Goal: Task Accomplishment & Management: Use online tool/utility

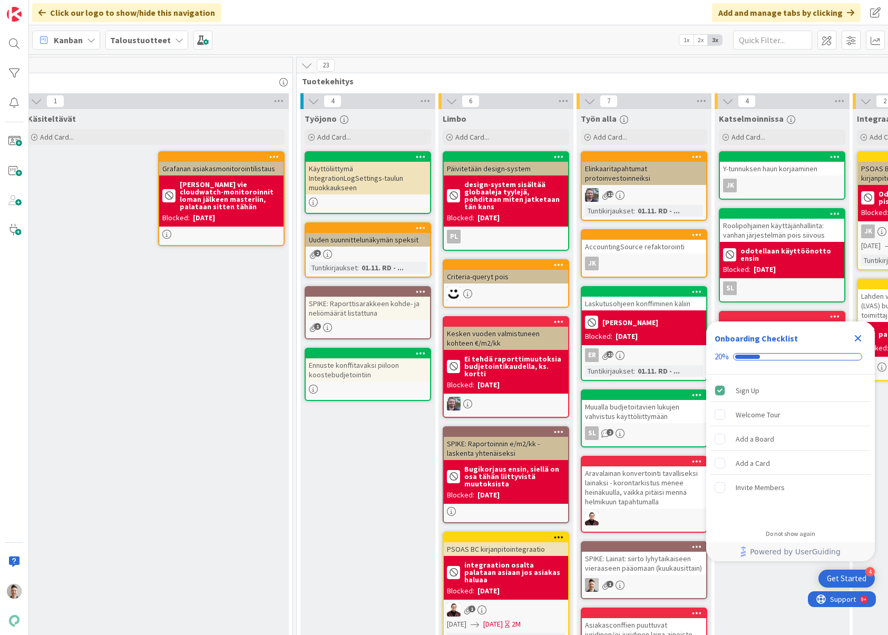
scroll to position [0, 295]
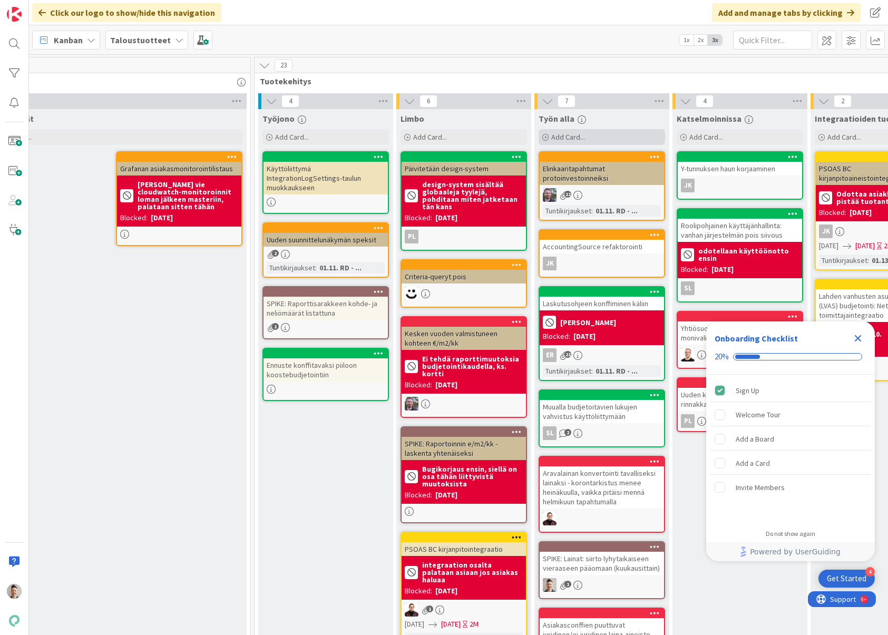
click at [613, 139] on div "Add Card..." at bounding box center [601, 137] width 126 height 16
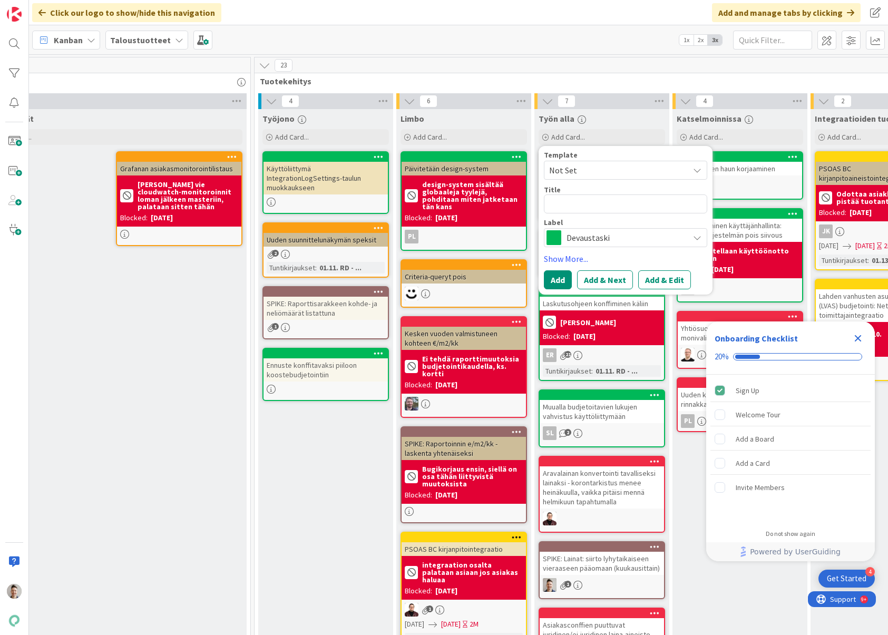
click at [608, 241] on span "Devaustaski" at bounding box center [624, 237] width 117 height 15
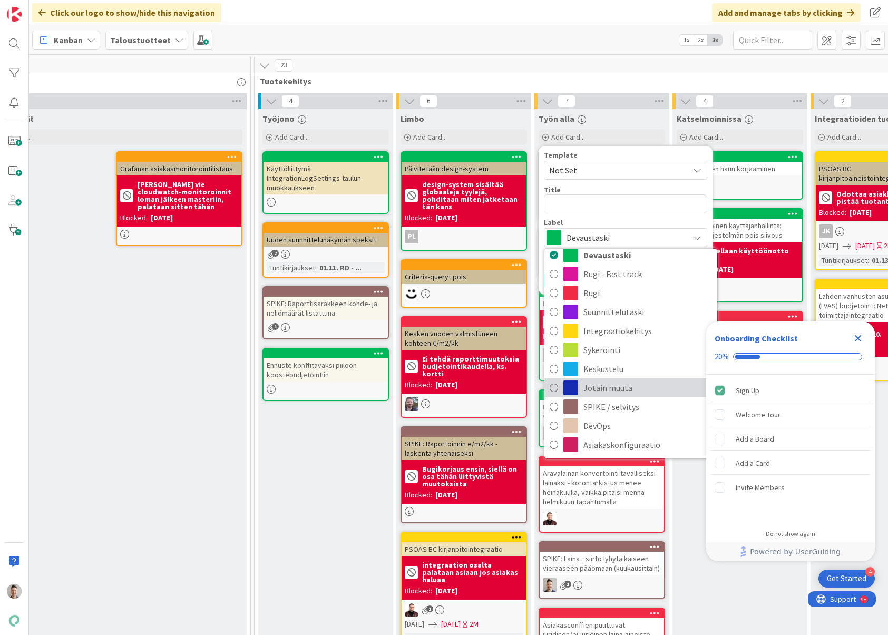
scroll to position [0, 0]
click at [625, 349] on span "Sykeröinti" at bounding box center [647, 350] width 129 height 16
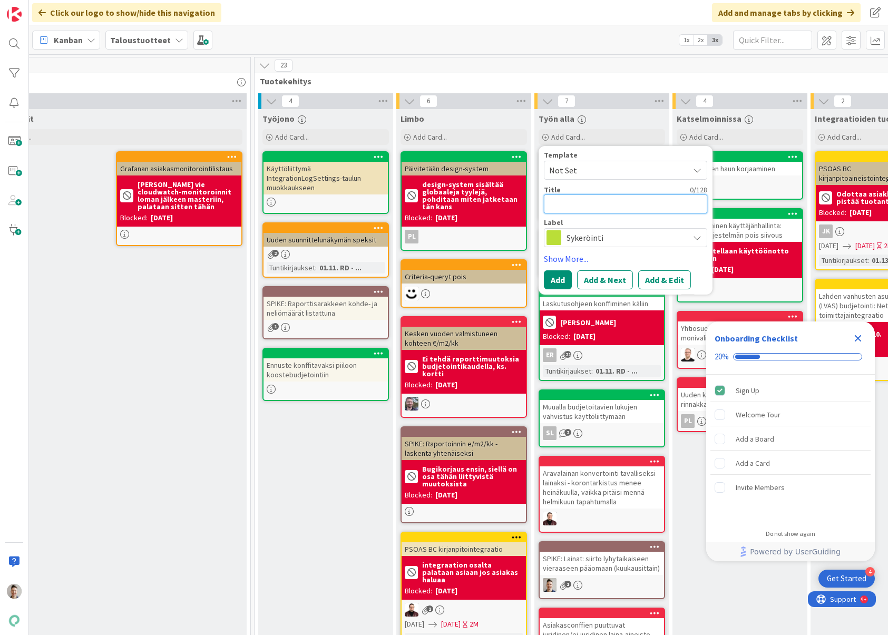
click at [597, 204] on textarea at bounding box center [625, 203] width 163 height 19
type textarea "x"
type textarea "H"
type textarea "x"
type textarea "HO"
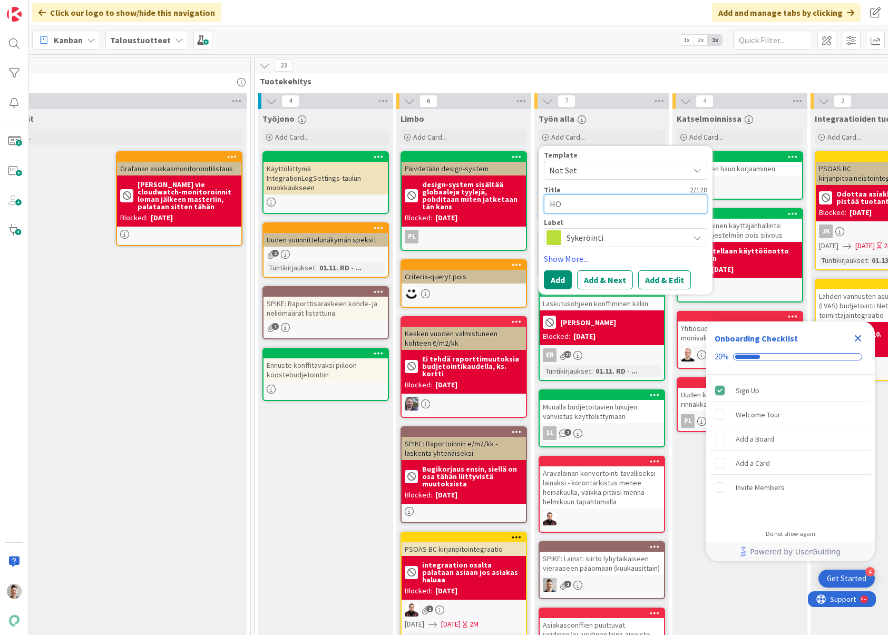
type textarea "x"
type textarea "HOA"
type textarea "x"
type textarea "HOAS"
type textarea "x"
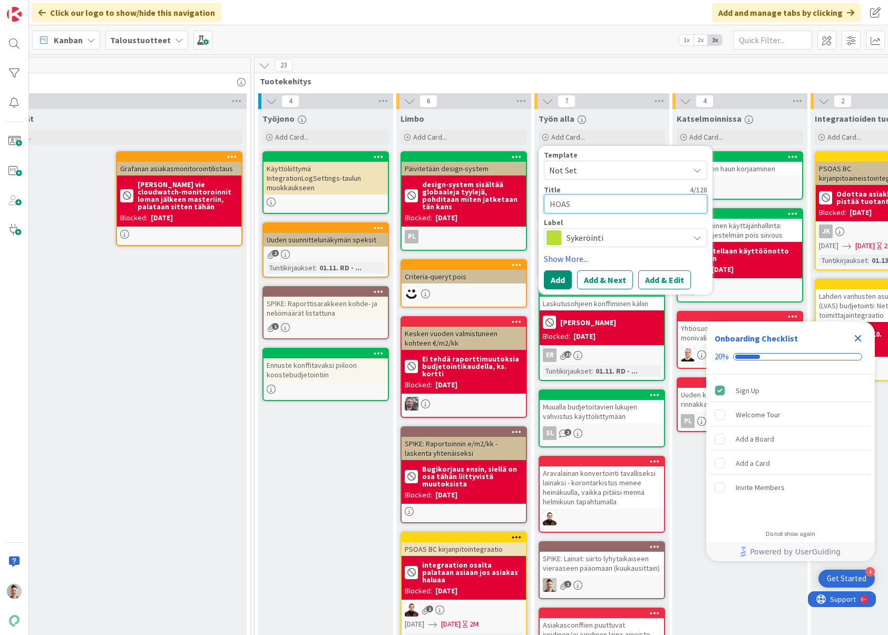
type textarea "HOAS:"
type textarea "x"
type textarea "HOAS:i"
type textarea "x"
type textarea "HOAS:in"
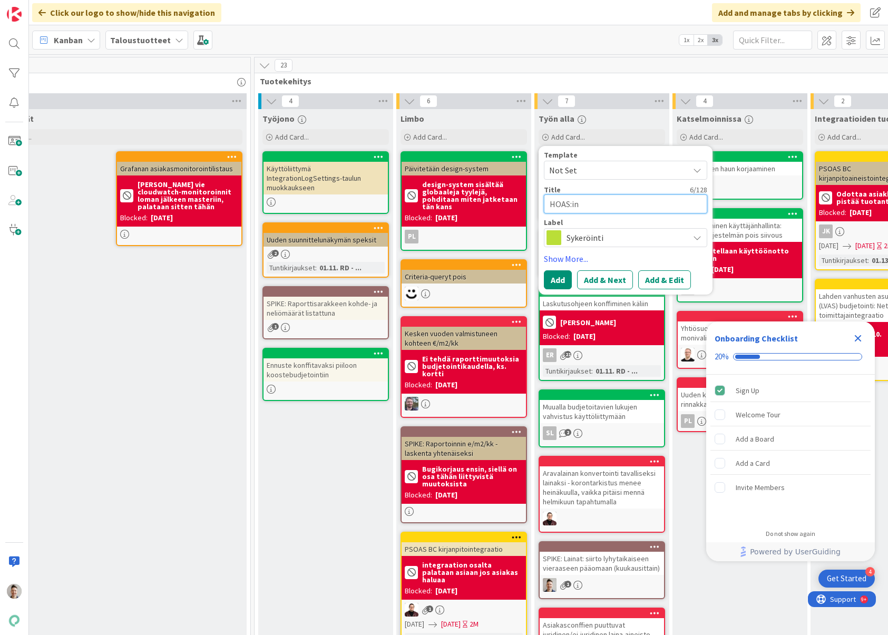
type textarea "x"
type textarea "HOAS:in"
type textarea "x"
type textarea "HOAS:in l"
type textarea "x"
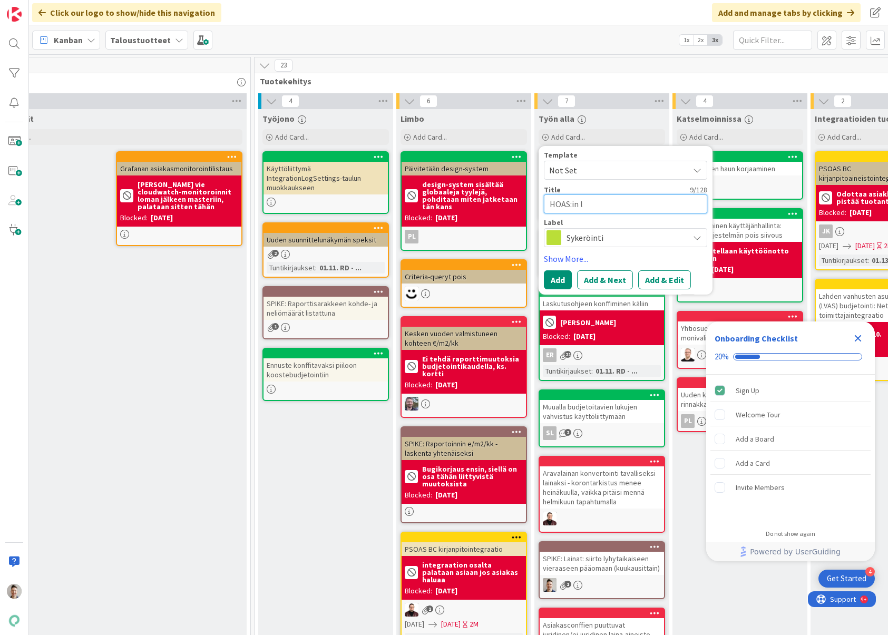
type textarea "HOAS:in la"
type textarea "x"
type textarea "HOAS:in lai"
type textarea "x"
type textarea "HOAS:in lain"
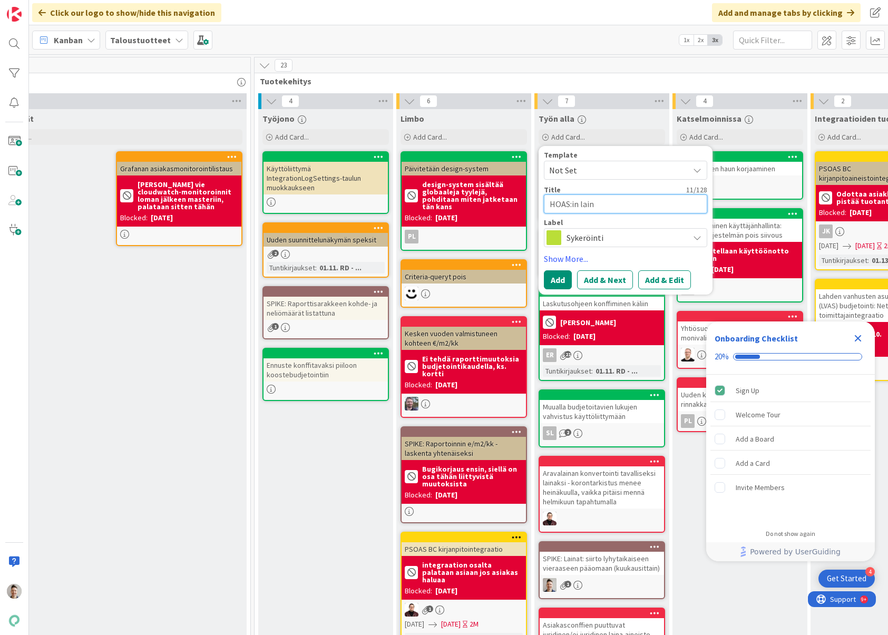
type textarea "x"
type textarea "HOAS:in [GEOGRAPHIC_DATA]"
type textarea "x"
type textarea "HOAS:in [GEOGRAPHIC_DATA]"
type textarea "x"
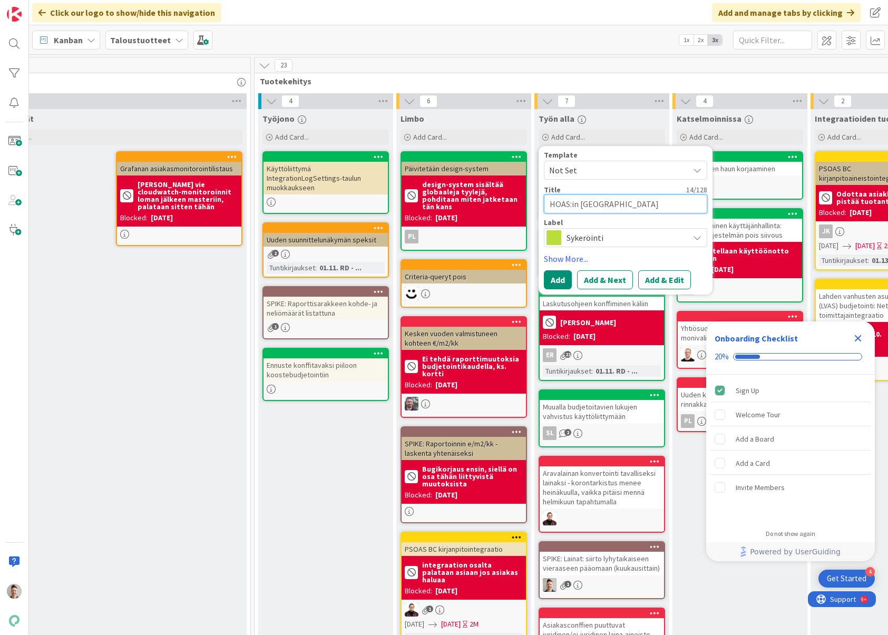
type textarea "HOAS:in [GEOGRAPHIC_DATA]"
type textarea "x"
type textarea "HOAS:in [GEOGRAPHIC_DATA]"
type textarea "x"
type textarea "HOAS:in [GEOGRAPHIC_DATA]"
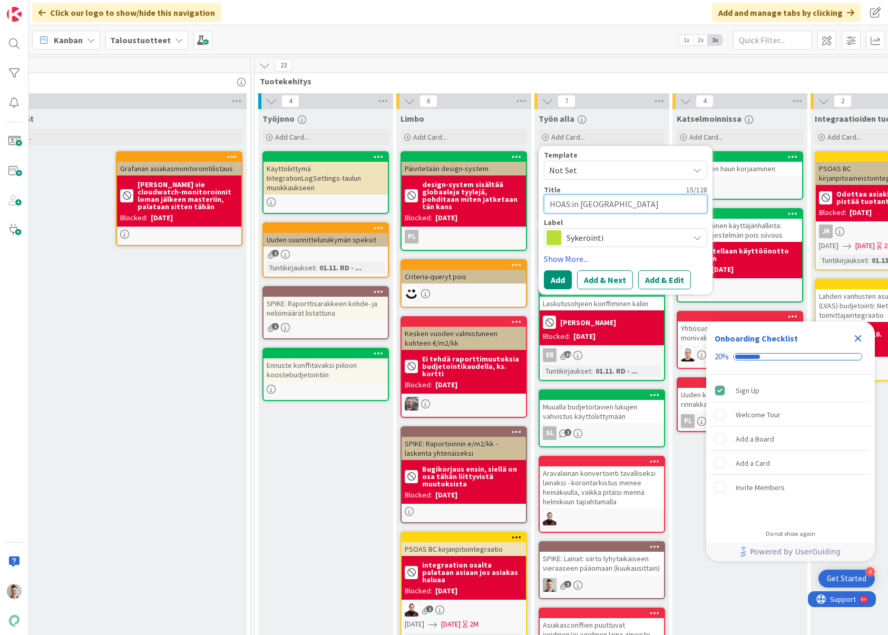
type textarea "x"
type textarea "HOAS:in lainan s"
type textarea "x"
type textarea "HOAS:in [GEOGRAPHIC_DATA] su"
type textarea "x"
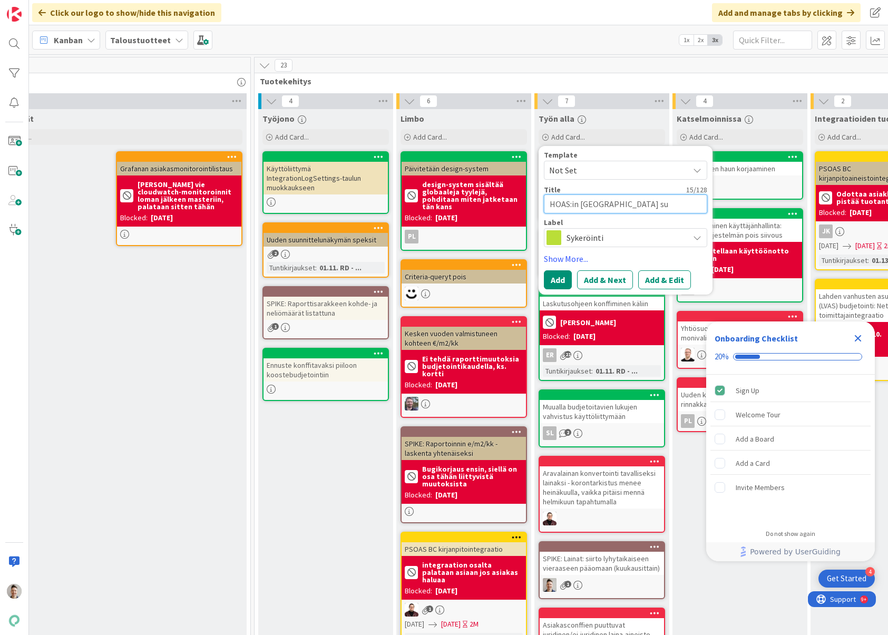
type textarea "HOAS:in lainan suo"
type textarea "x"
type textarea "HOAS:in lainan suor"
type textarea "x"
type textarea "HOAS:in [PERSON_NAME]"
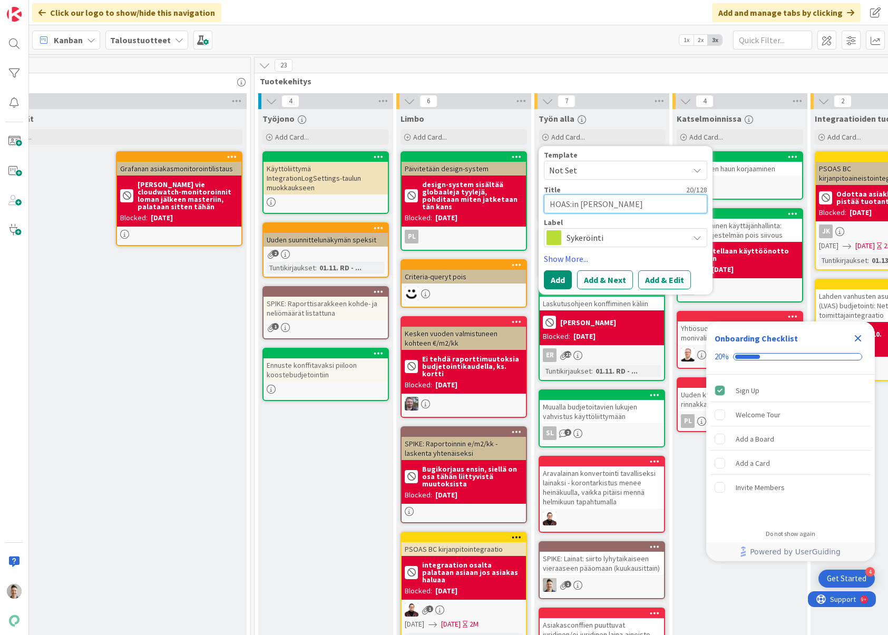
type textarea "x"
type textarea "HOAS:in lainan suorit"
type textarea "x"
type textarea "HOAS:in lainan suorite"
type textarea "x"
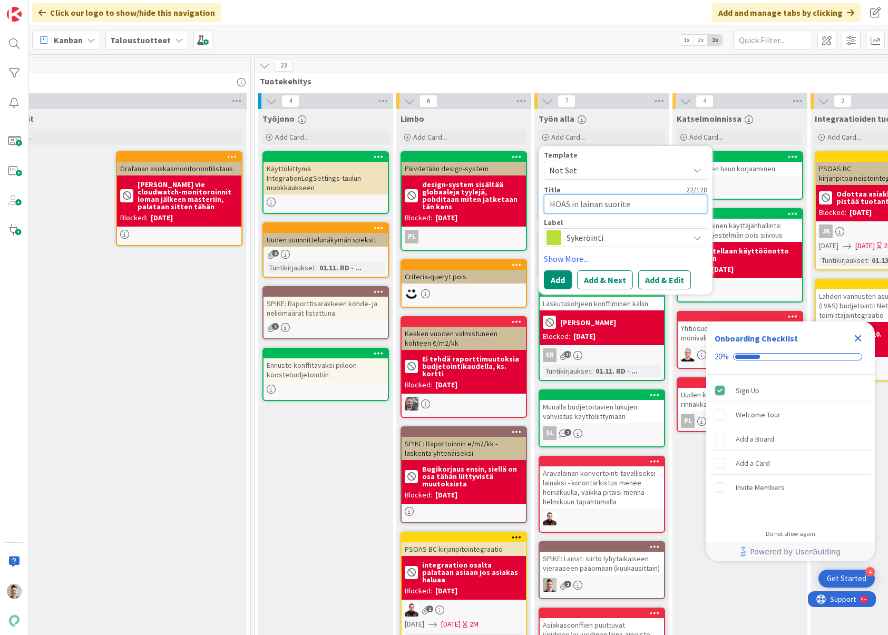
type textarea "HOAS:in lainan suoritep"
type textarea "x"
type textarea "HOAS:in lainan suoritepe"
type textarea "x"
type textarea "HOAS:in lainan suoriteper"
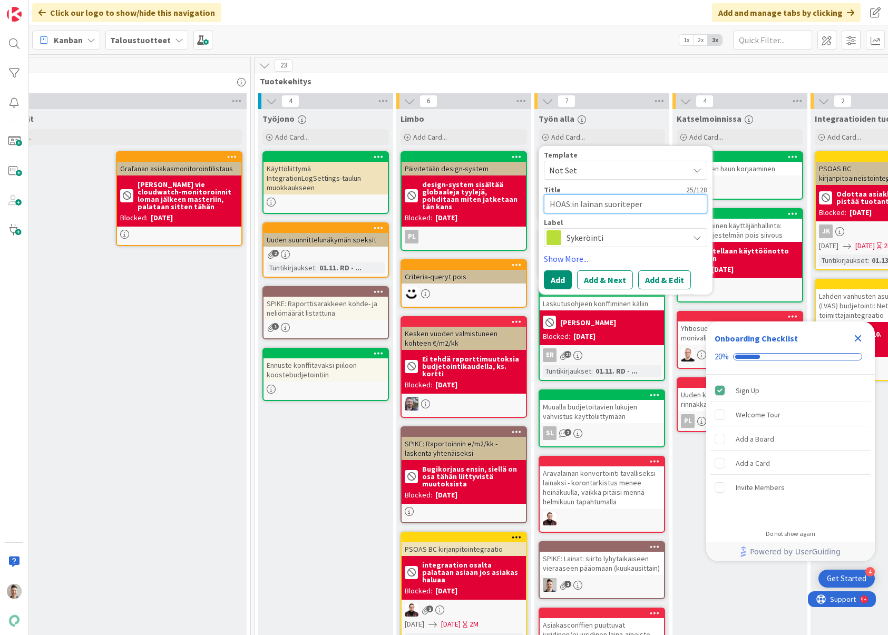
type textarea "x"
type textarea "HOAS:in lainan suoriteperu"
type textarea "x"
type textarea "HOAS:in lainan suoriteperus"
type textarea "x"
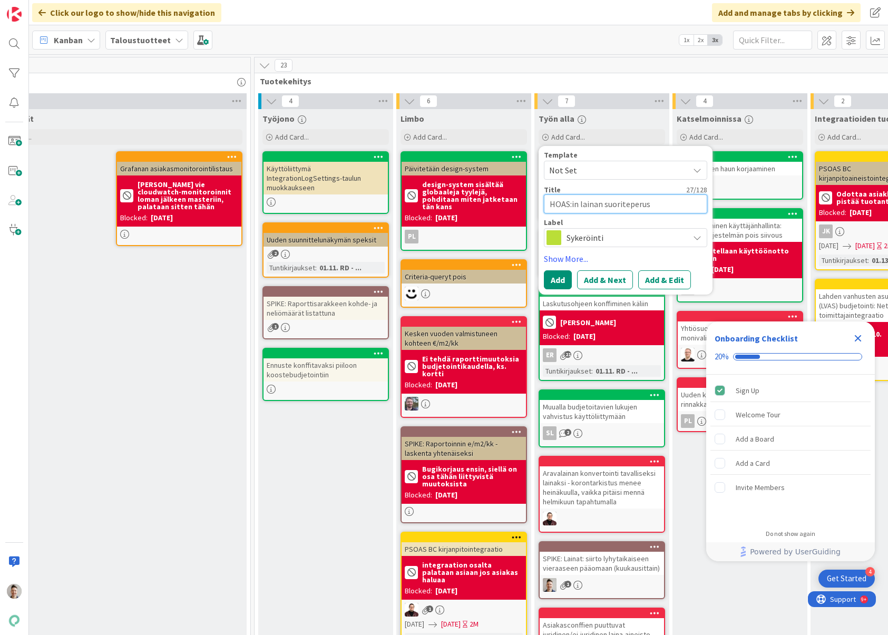
type textarea "HOAS:in lainan suoriteperust"
type textarea "x"
type textarea "HOAS:in lainan suoriteperuste"
type textarea "x"
type textarea "HOAS:in lainan suoriteperustei"
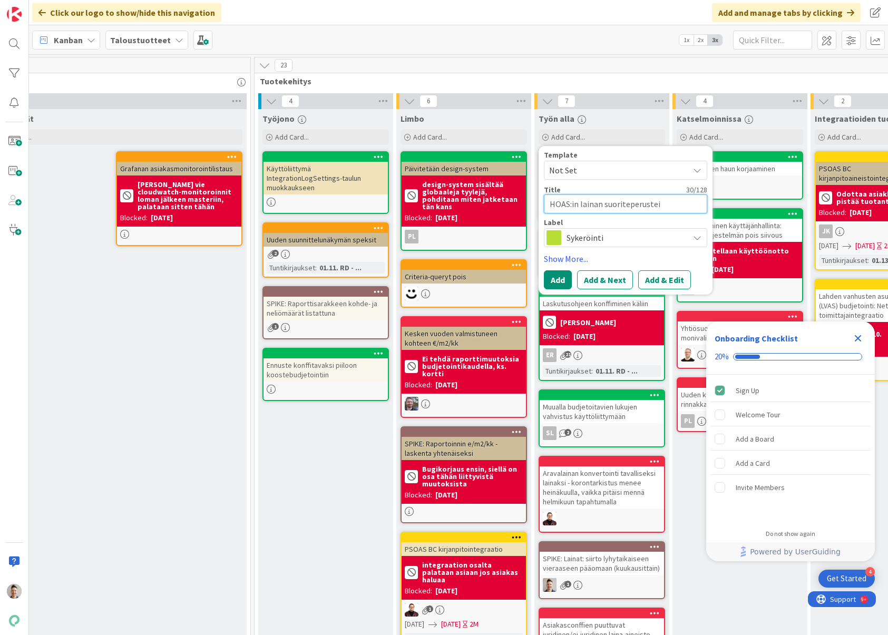
type textarea "x"
type textarea "HOAS:in lainan suoriteperustein"
type textarea "x"
type textarea "HOAS:in lainan suoriteperusteine"
type textarea "x"
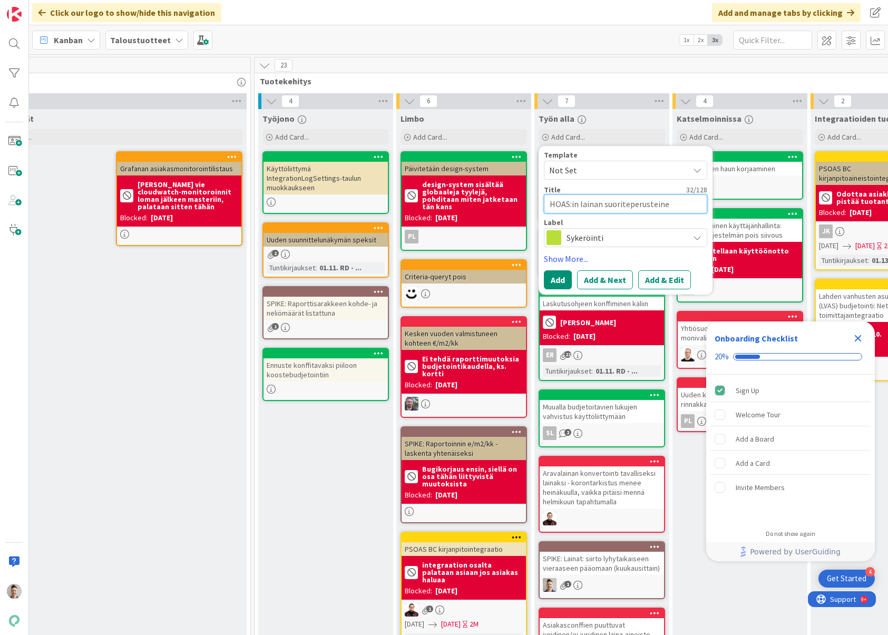
type textarea "HOAS:in lainan suoriteperusteinen"
type textarea "x"
type textarea "HOAS:in lainan suoriteperusteinen"
type textarea "x"
type textarea "HOAS:in lainan suoriteperusteinen k"
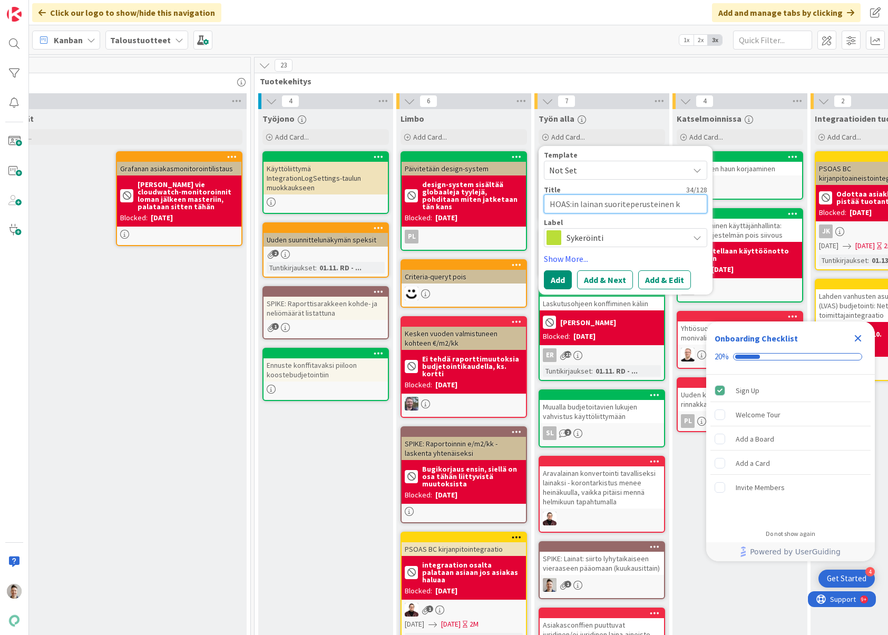
type textarea "x"
type textarea "HOAS:in lainan suoriteperusteinen ko"
type textarea "x"
type textarea "HOAS:in lainan suoriteperusteinen kork"
type textarea "x"
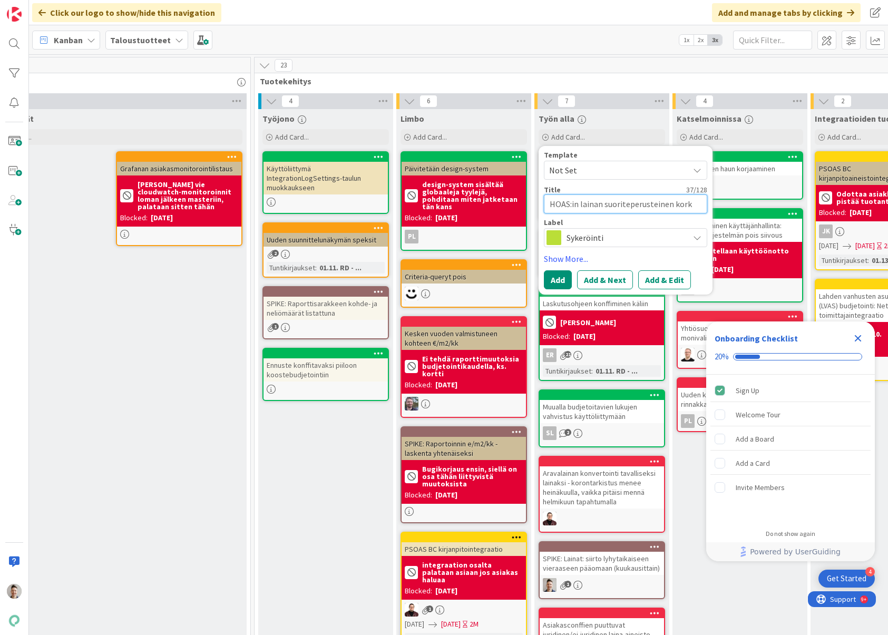
type textarea "HOAS:in lainan suoriteperusteinen korko"
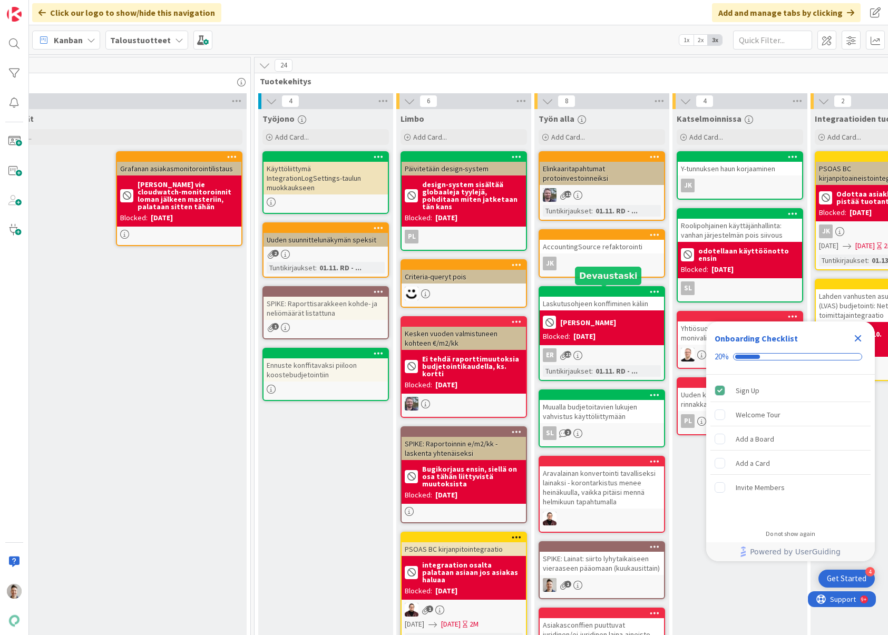
scroll to position [120, 295]
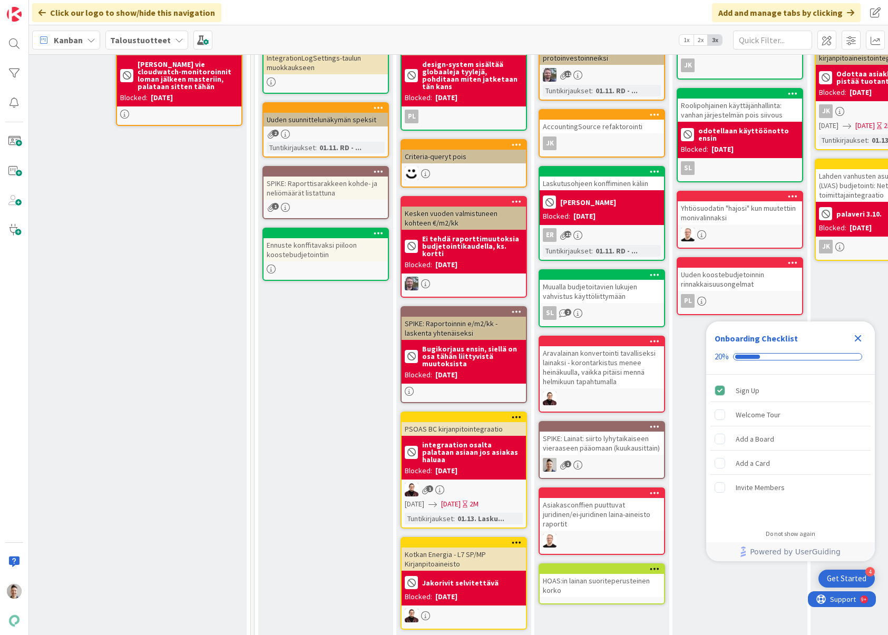
click at [603, 582] on div "HOAS:in lainan suoriteperusteinen korko" at bounding box center [601, 585] width 124 height 23
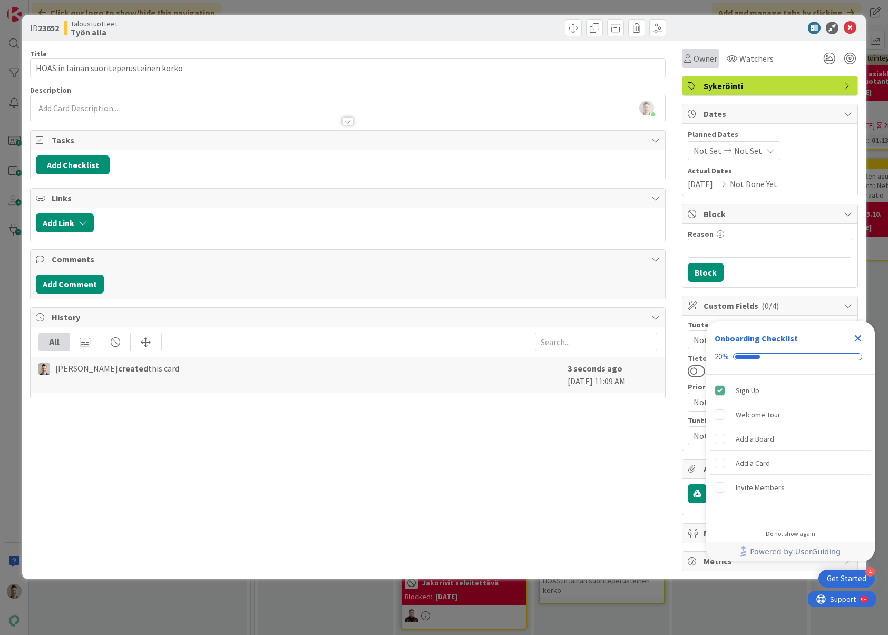
click at [696, 52] on span "Owner" at bounding box center [705, 58] width 24 height 13
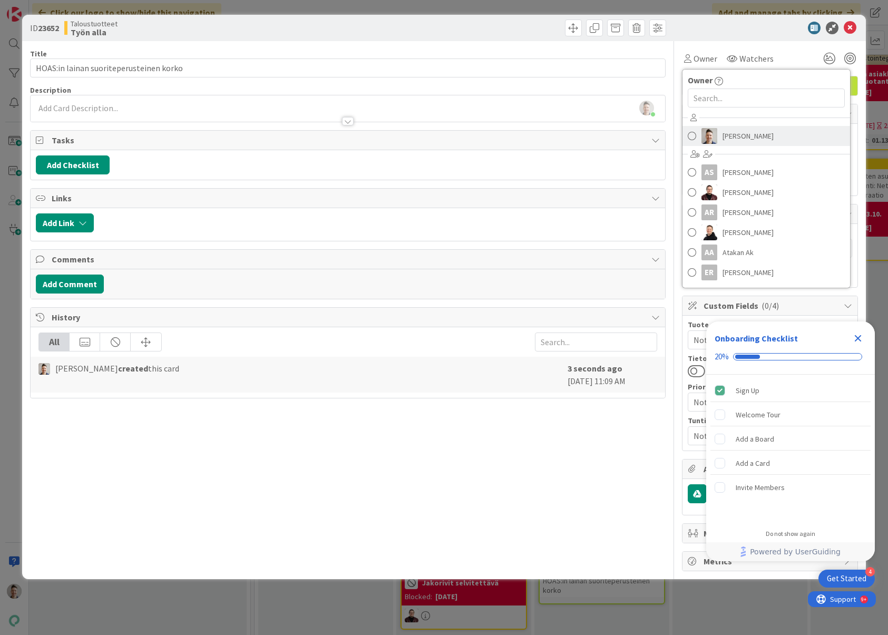
click at [740, 139] on span "[PERSON_NAME]" at bounding box center [747, 136] width 51 height 16
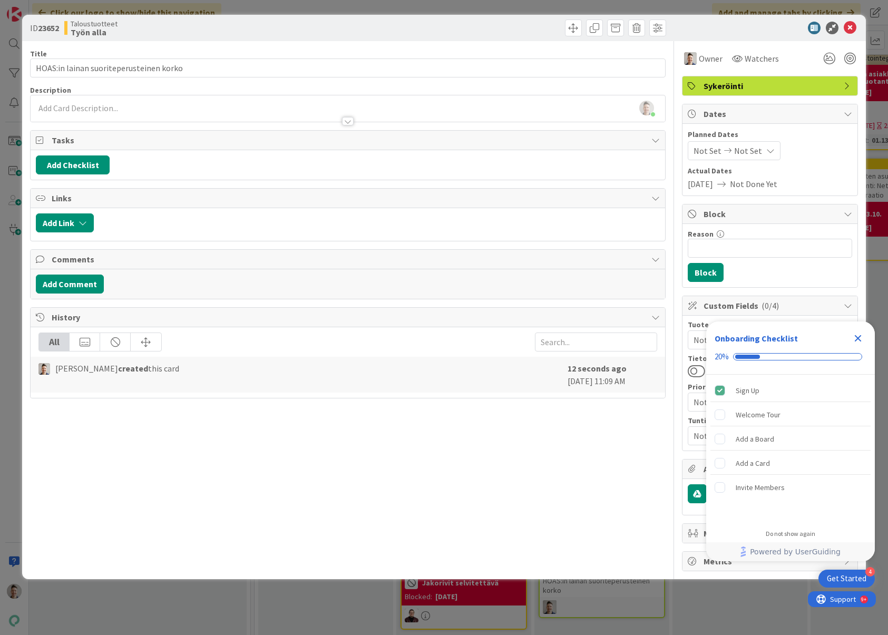
click at [751, 23] on div at bounding box center [764, 28] width 186 height 13
click at [849, 30] on icon at bounding box center [849, 28] width 13 height 13
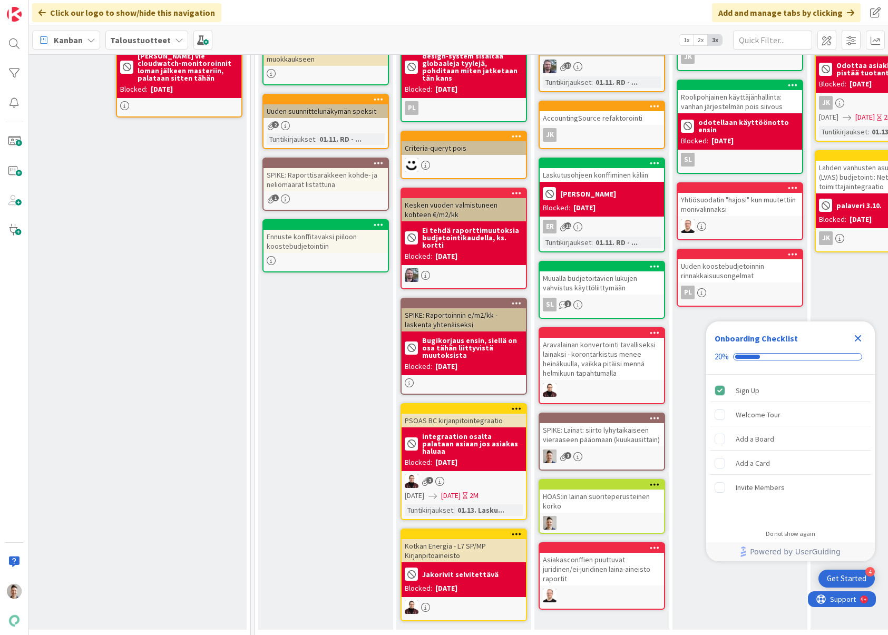
scroll to position [131, 295]
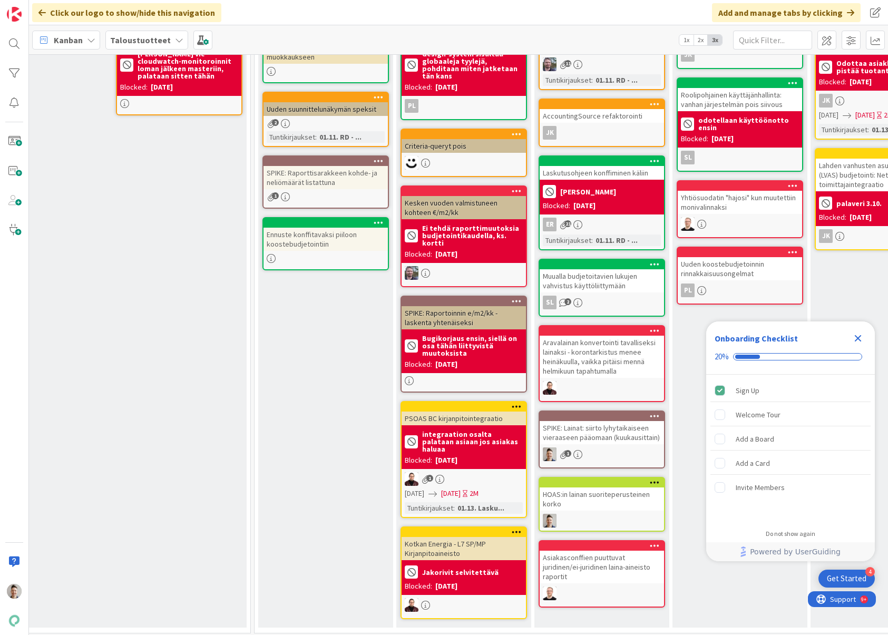
click at [859, 333] on icon "Close Checklist" at bounding box center [857, 338] width 13 height 13
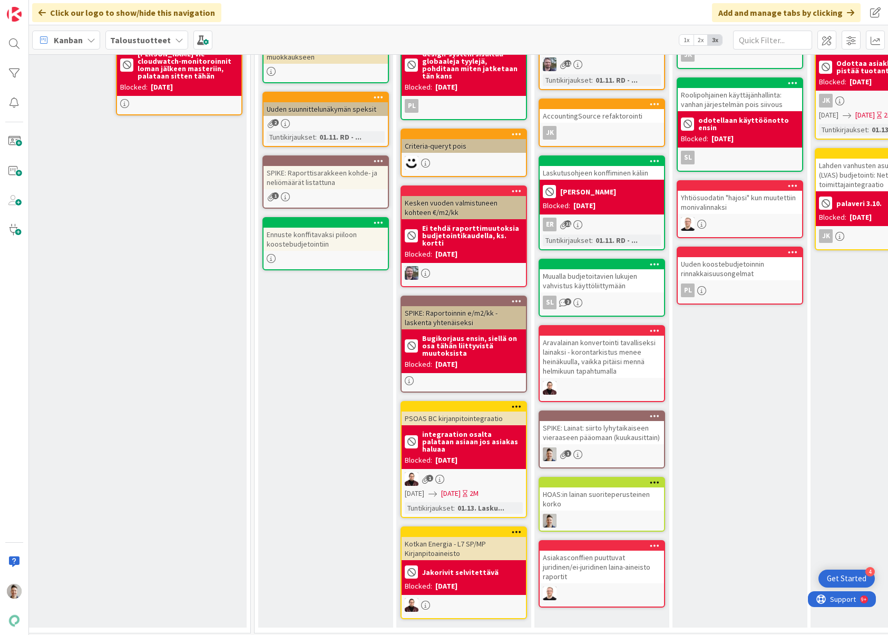
scroll to position [0, 0]
